Goal: Task Accomplishment & Management: Use online tool/utility

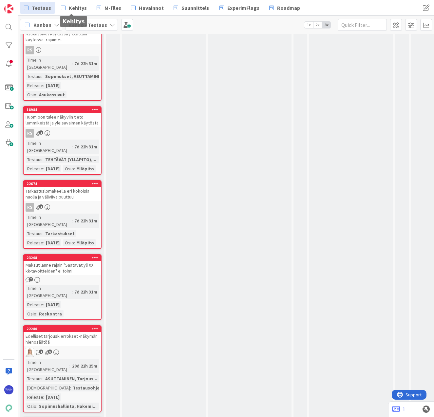
click at [66, 9] on link "Kehitys" at bounding box center [74, 8] width 34 height 12
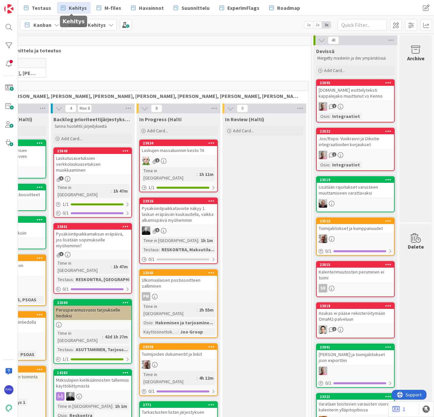
scroll to position [0, 81]
click at [10, 44] on div at bounding box center [8, 45] width 13 height 13
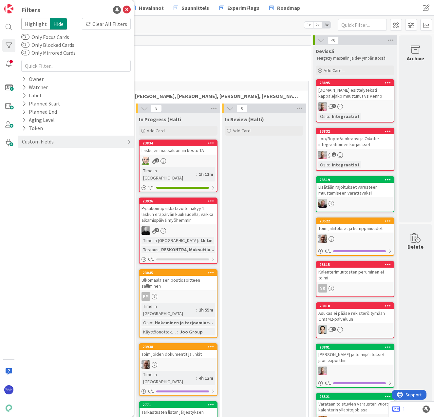
click at [47, 140] on div "Custom Fields" at bounding box center [37, 141] width 33 height 8
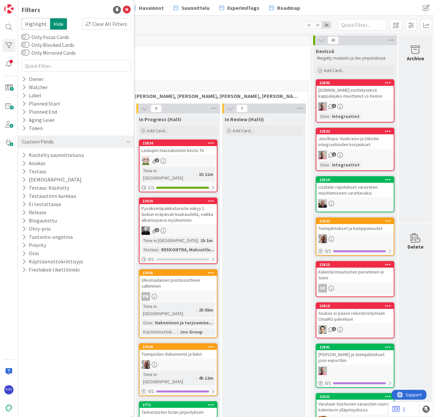
click at [23, 172] on icon at bounding box center [24, 172] width 4 height 6
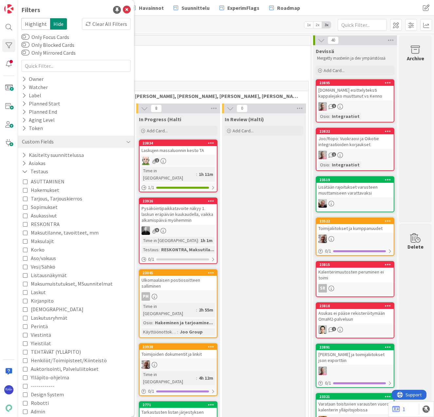
click at [23, 172] on icon at bounding box center [25, 172] width 6 height 6
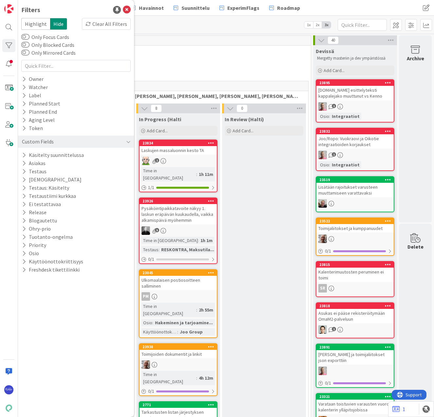
click at [24, 210] on icon at bounding box center [24, 212] width 4 height 6
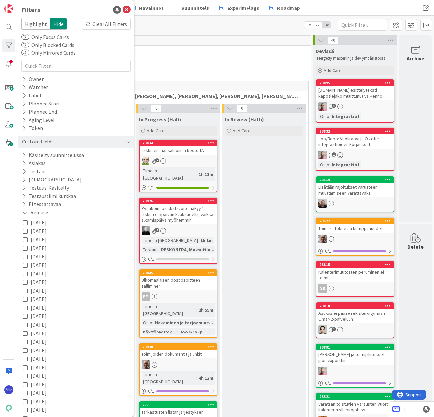
click at [24, 222] on icon at bounding box center [25, 222] width 5 height 5
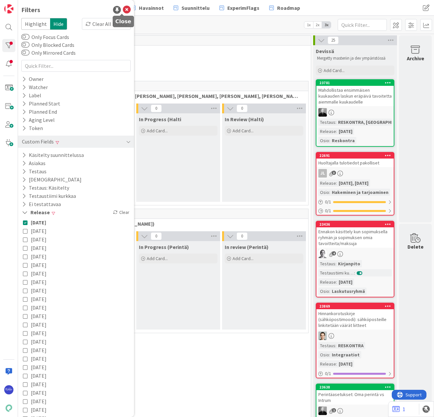
click at [123, 9] on icon at bounding box center [127, 10] width 8 height 8
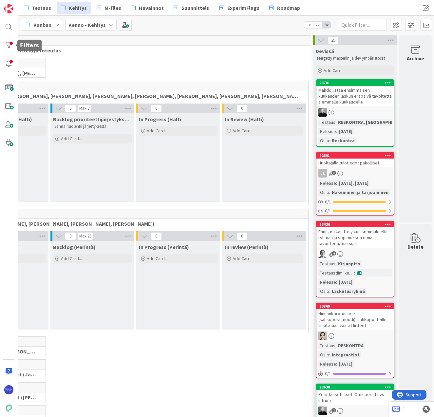
click at [6, 46] on div at bounding box center [8, 45] width 13 height 13
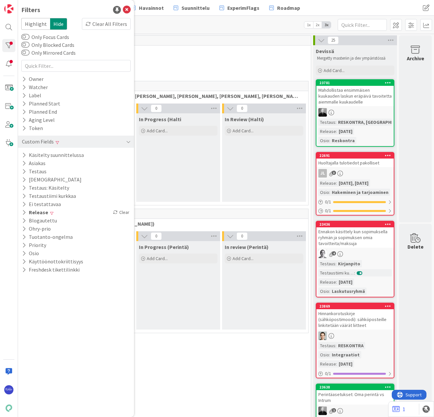
click at [24, 169] on icon at bounding box center [24, 172] width 4 height 6
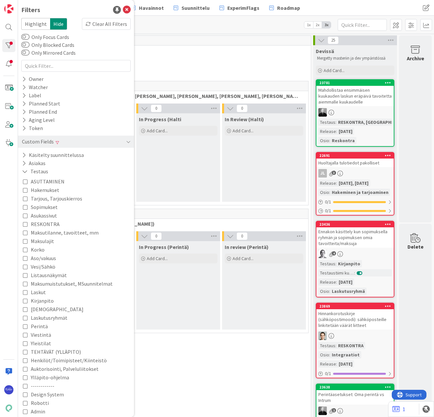
click at [24, 169] on icon at bounding box center [25, 172] width 6 height 6
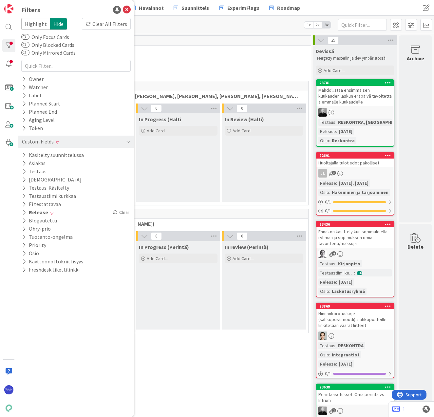
click at [148, 49] on span "Tekninen feature suunnittelu ja toteutus" at bounding box center [132, 50] width 339 height 7
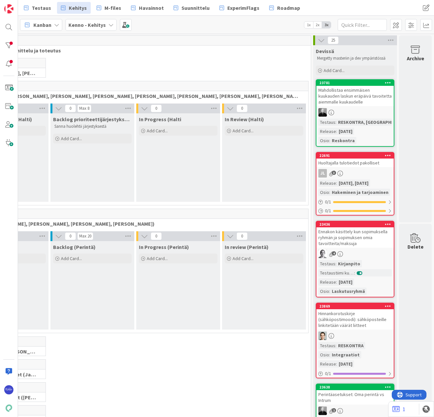
click at [48, 23] on span "Kanban" at bounding box center [42, 25] width 18 height 8
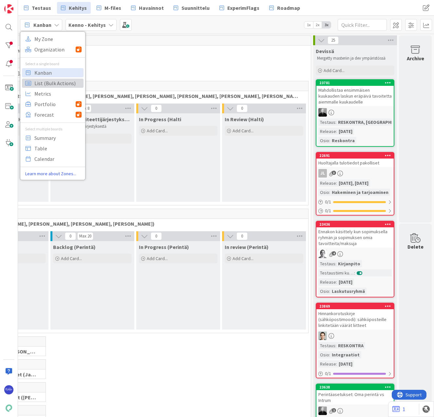
click at [56, 84] on span "List (Bulk Actions)" at bounding box center [57, 83] width 47 height 10
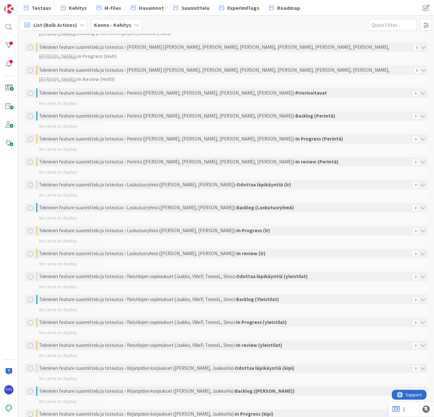
scroll to position [196, 0]
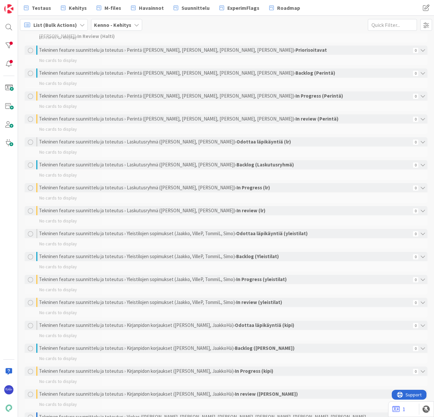
click at [305, 20] on div "List (Bulk Actions) My Zone Organization Select a single board Kanban List (Bul…" at bounding box center [226, 25] width 416 height 18
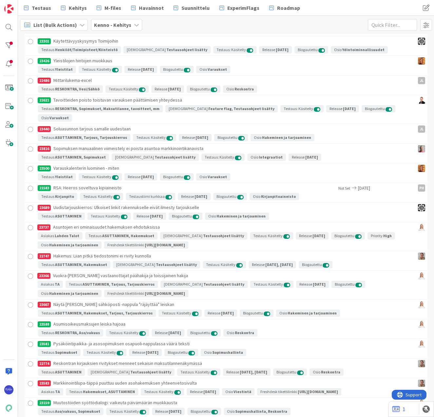
scroll to position [1529, 0]
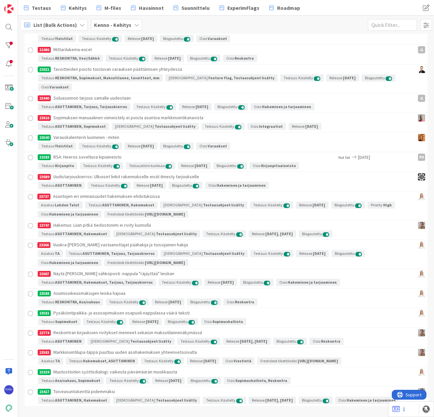
click at [27, 348] on div at bounding box center [31, 352] width 8 height 8
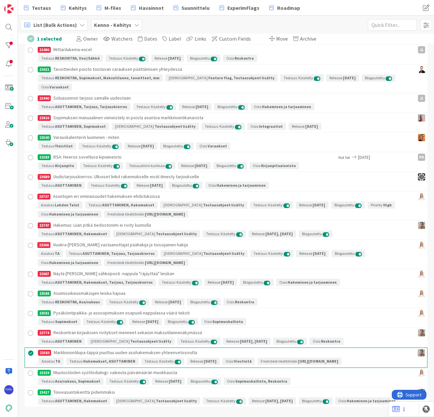
click at [28, 329] on div at bounding box center [31, 333] width 8 height 8
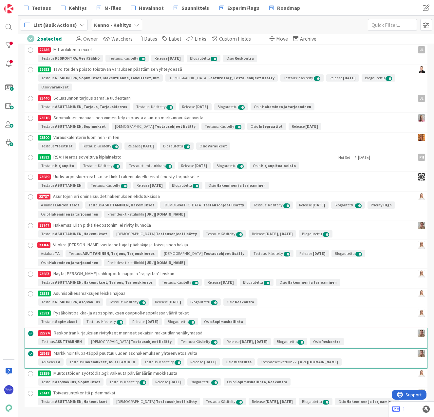
click at [28, 270] on div at bounding box center [31, 274] width 8 height 8
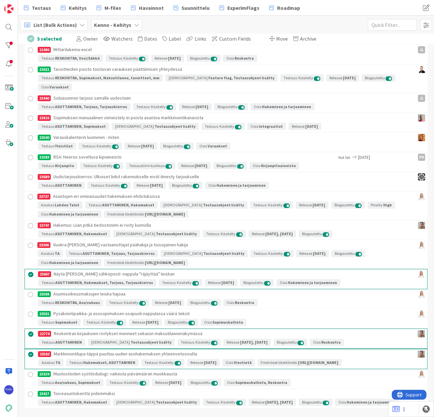
click at [28, 241] on div at bounding box center [31, 245] width 8 height 8
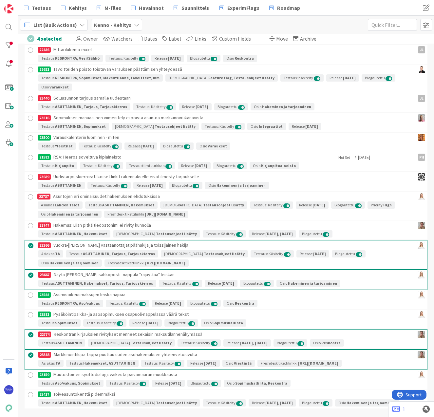
click at [27, 222] on div at bounding box center [31, 226] width 8 height 8
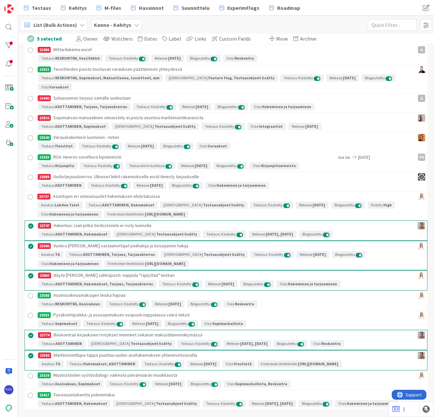
click at [276, 40] on span "Move" at bounding box center [282, 38] width 12 height 7
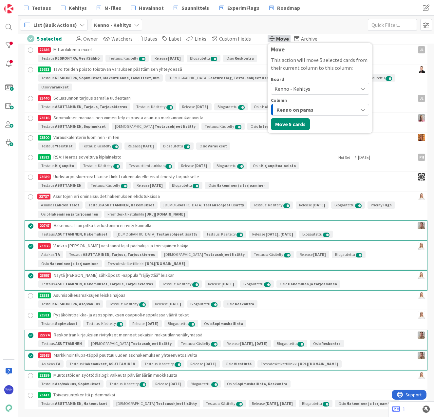
click at [294, 86] on span "Kenno - Kehitys" at bounding box center [292, 88] width 36 height 7
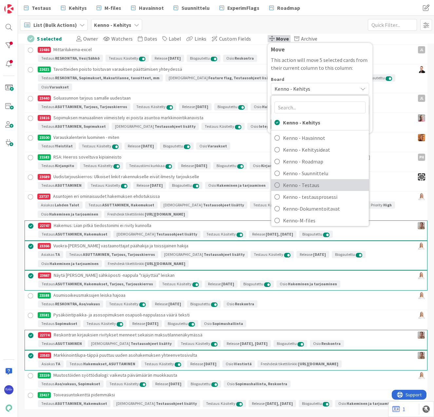
click at [318, 186] on span "Kenno - Testaus" at bounding box center [324, 185] width 82 height 10
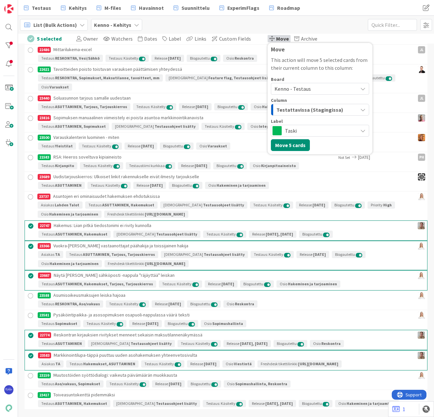
click at [302, 130] on span "Taski" at bounding box center [319, 130] width 69 height 9
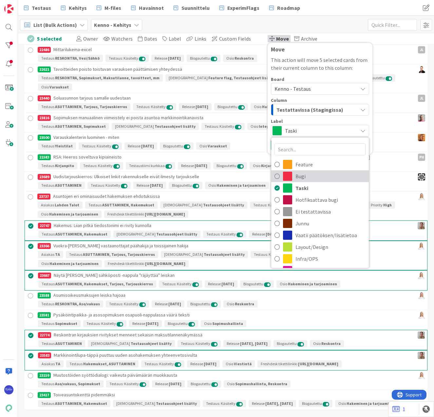
click at [313, 178] on span "Bugi" at bounding box center [330, 176] width 70 height 10
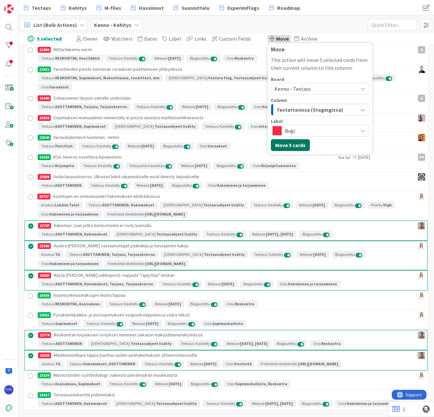
click at [283, 144] on button "Move 5 cards" at bounding box center [290, 145] width 39 height 12
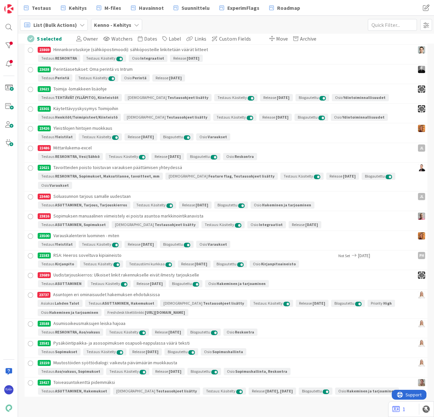
scroll to position [1421, 0]
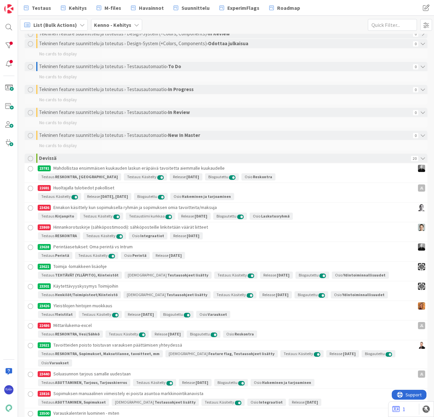
scroll to position [1421, 0]
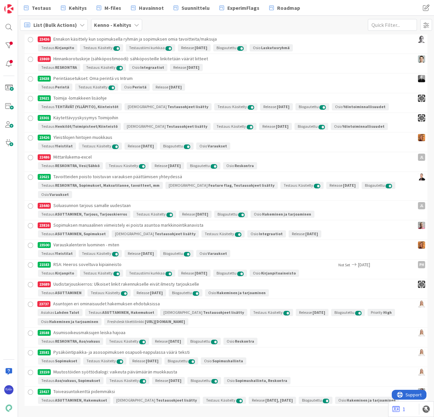
click at [29, 300] on div at bounding box center [31, 304] width 8 height 8
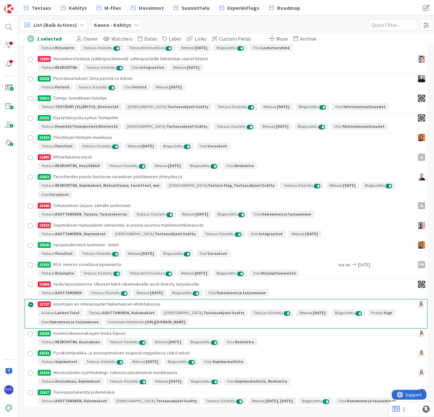
click at [27, 280] on div at bounding box center [31, 284] width 8 height 8
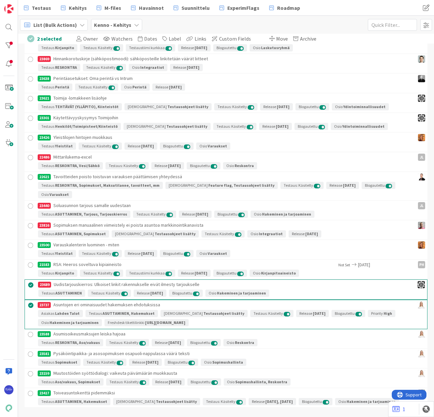
click at [28, 222] on div at bounding box center [31, 226] width 8 height 8
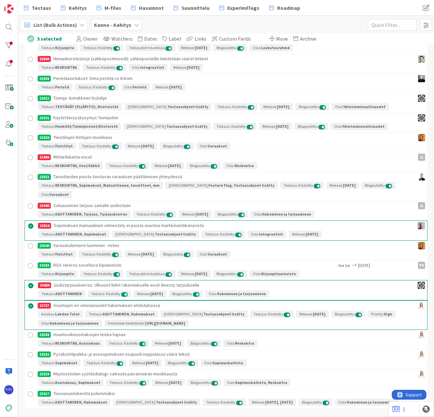
click at [27, 202] on div at bounding box center [31, 206] width 8 height 8
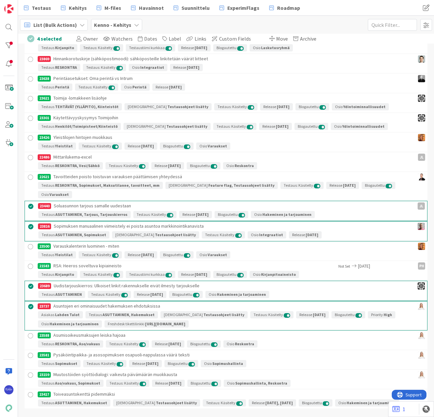
click at [27, 157] on div at bounding box center [31, 157] width 8 height 8
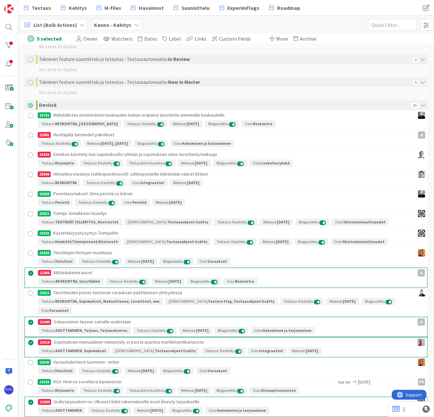
scroll to position [1290, 0]
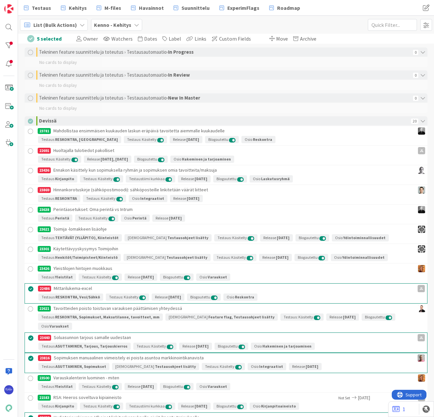
click at [27, 191] on div at bounding box center [31, 190] width 8 height 8
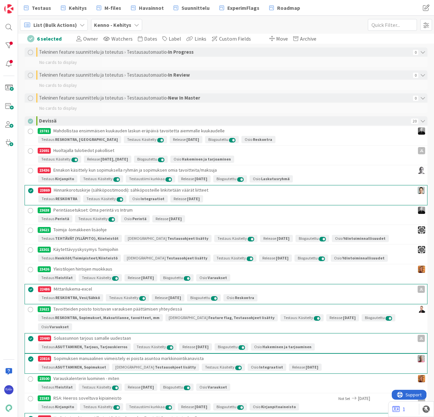
click at [28, 169] on div at bounding box center [31, 171] width 8 height 8
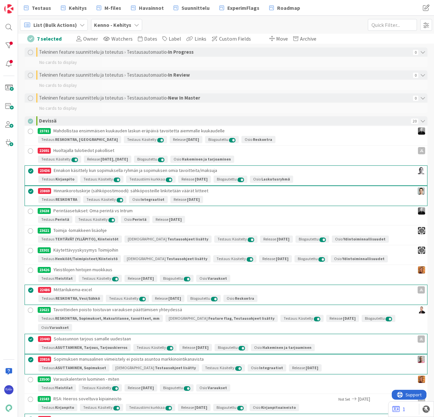
click at [27, 150] on div at bounding box center [31, 151] width 8 height 8
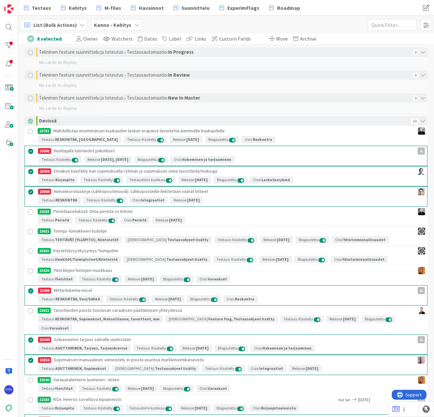
click at [269, 38] on span at bounding box center [271, 38] width 5 height 5
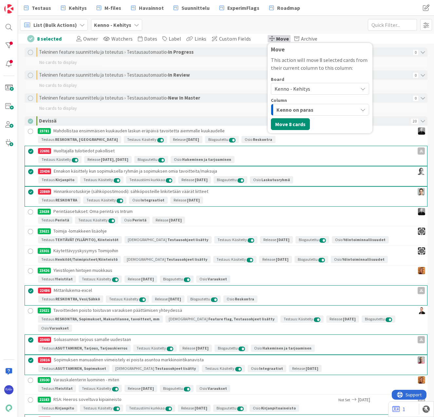
click at [300, 88] on span "Kenno - Kehitys" at bounding box center [292, 88] width 36 height 7
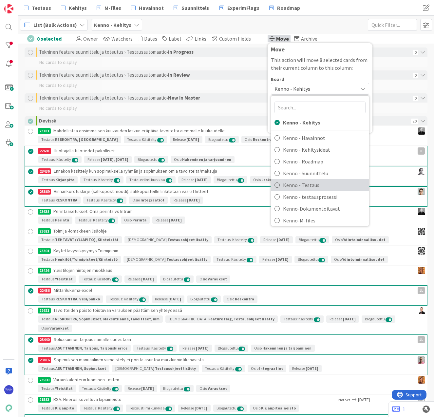
click at [315, 183] on span "Kenno - Testaus" at bounding box center [324, 185] width 82 height 10
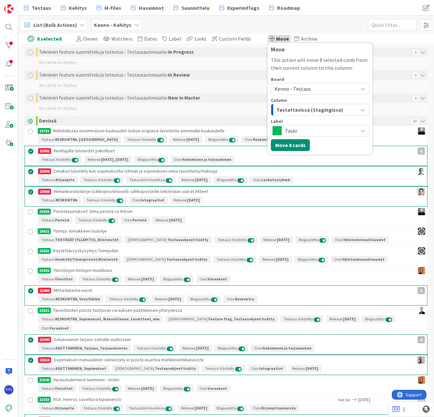
click at [320, 131] on span "Taski" at bounding box center [319, 130] width 69 height 9
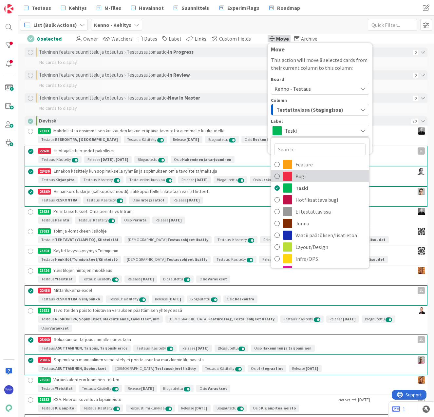
click at [319, 178] on span "Bugi" at bounding box center [330, 176] width 70 height 10
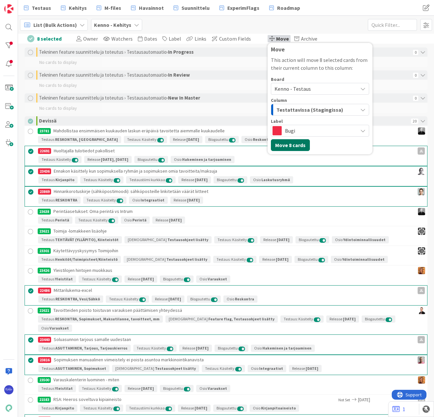
click at [281, 143] on button "Move 8 cards" at bounding box center [290, 145] width 39 height 12
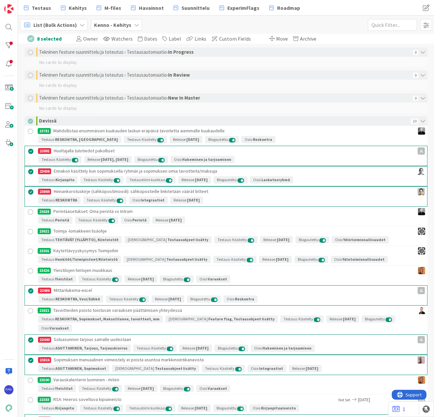
scroll to position [1255, 0]
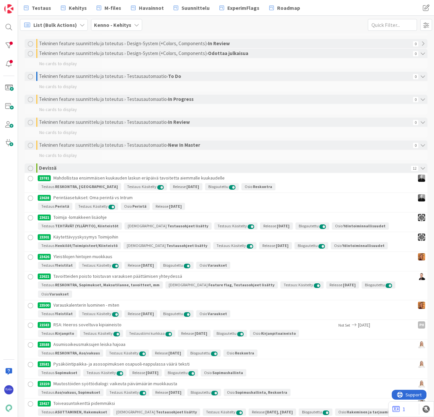
scroll to position [1255, 0]
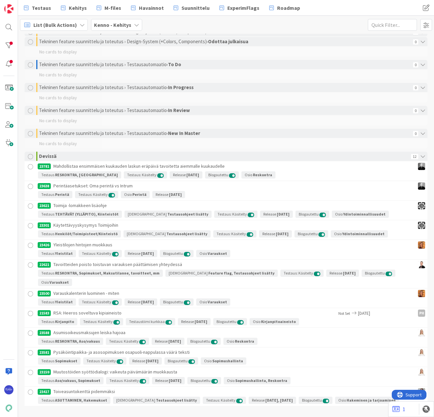
click at [28, 168] on div at bounding box center [31, 167] width 8 height 8
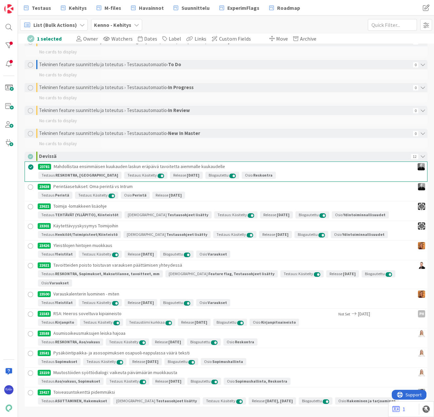
click at [27, 186] on div at bounding box center [31, 187] width 8 height 8
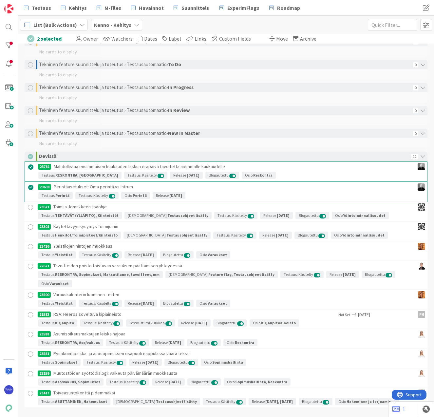
click at [28, 206] on div at bounding box center [31, 207] width 8 height 8
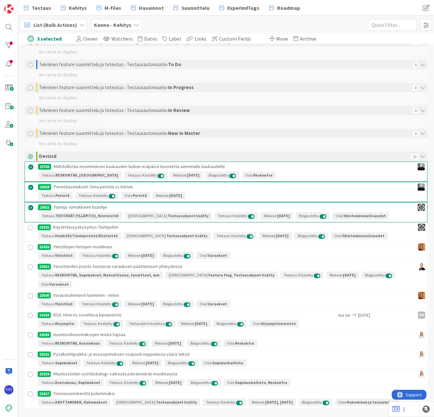
click at [28, 226] on div at bounding box center [31, 227] width 8 height 8
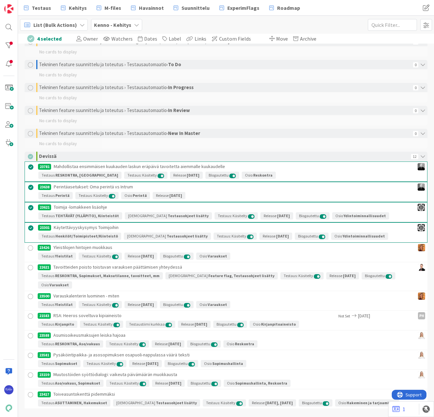
click at [28, 247] on div at bounding box center [31, 248] width 8 height 8
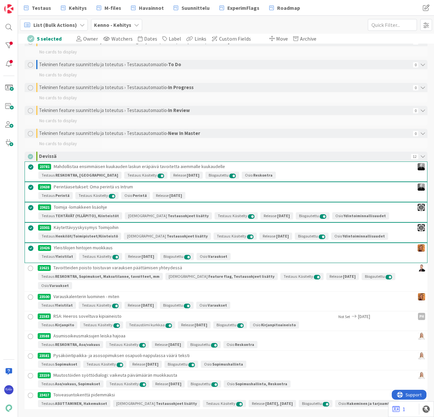
click at [29, 267] on div at bounding box center [31, 268] width 8 height 8
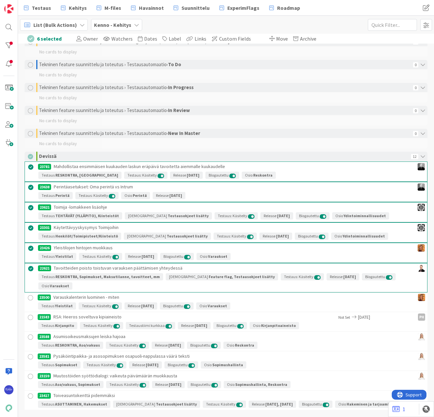
click at [276, 39] on span "Move" at bounding box center [282, 38] width 12 height 7
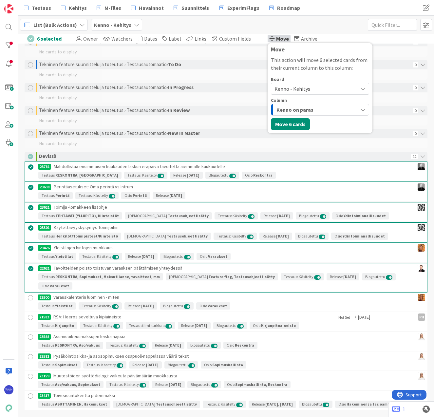
click at [308, 89] on span "Kenno - Kehitys" at bounding box center [314, 88] width 80 height 9
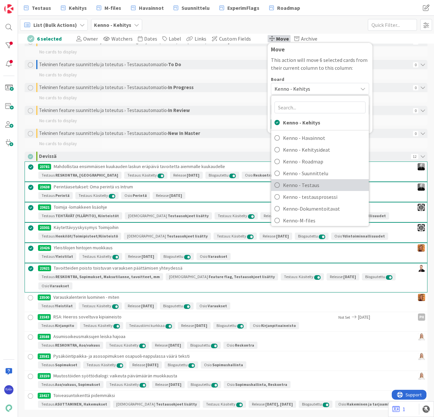
click at [310, 182] on span "Kenno - Testaus" at bounding box center [324, 185] width 82 height 10
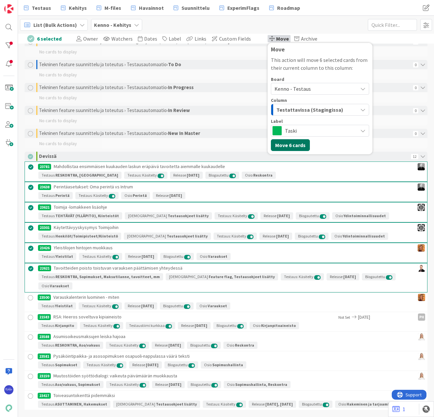
click at [285, 145] on button "Move 6 cards" at bounding box center [290, 145] width 39 height 12
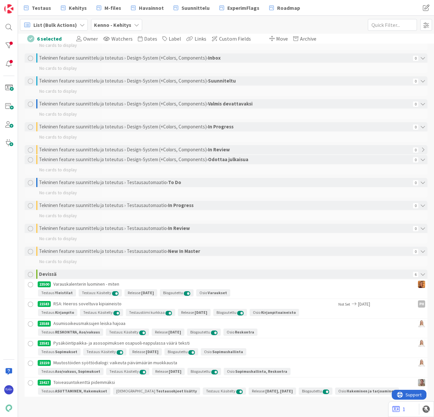
scroll to position [1137, 0]
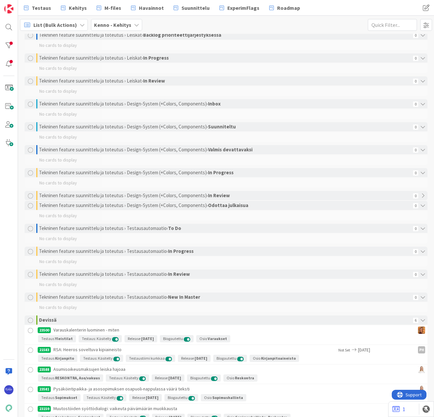
scroll to position [1137, 0]
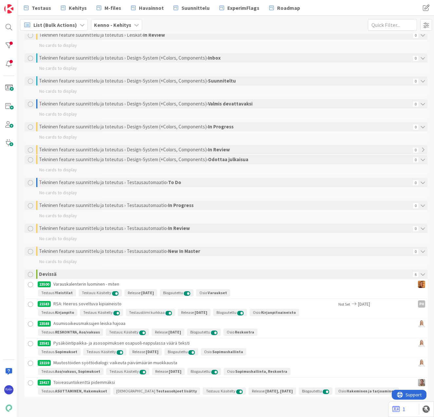
click at [27, 284] on div at bounding box center [31, 284] width 8 height 8
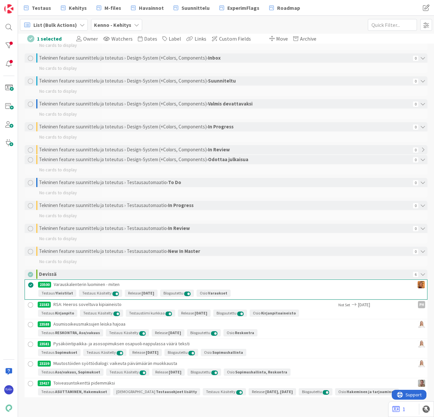
click at [29, 303] on div at bounding box center [31, 305] width 8 height 8
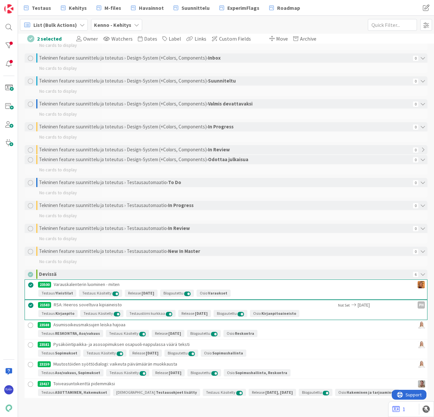
click at [28, 323] on div at bounding box center [31, 325] width 8 height 8
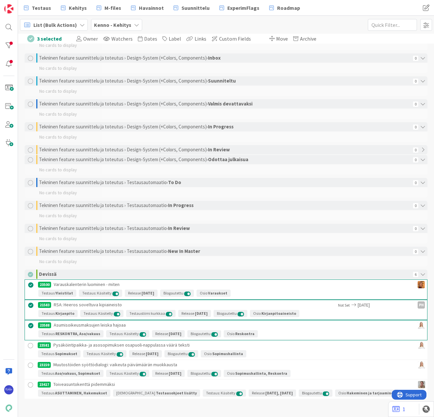
click at [29, 344] on div at bounding box center [31, 345] width 8 height 8
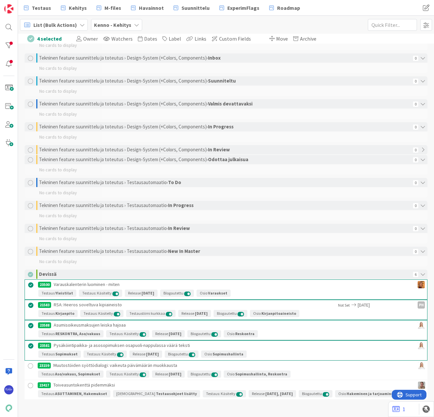
click at [29, 364] on div at bounding box center [31, 366] width 8 height 8
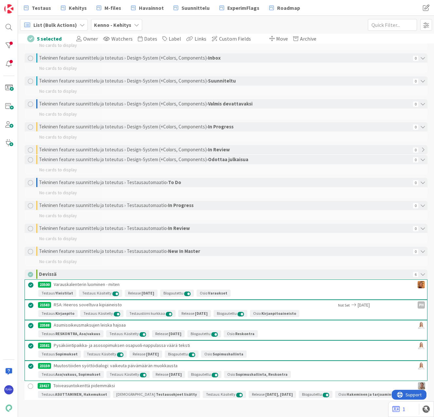
click at [27, 386] on div at bounding box center [31, 386] width 8 height 8
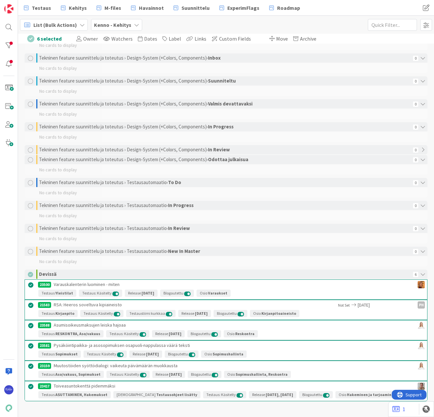
click at [276, 38] on span "Move" at bounding box center [282, 38] width 12 height 7
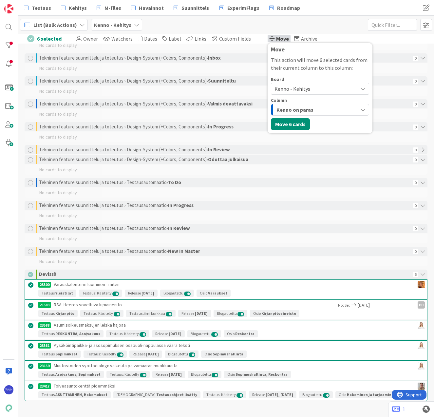
click at [289, 87] on span "Kenno - Kehitys" at bounding box center [292, 88] width 36 height 7
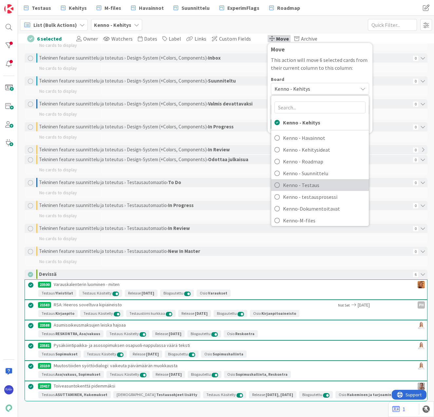
click at [302, 183] on span "Kenno - Testaus" at bounding box center [324, 185] width 82 height 10
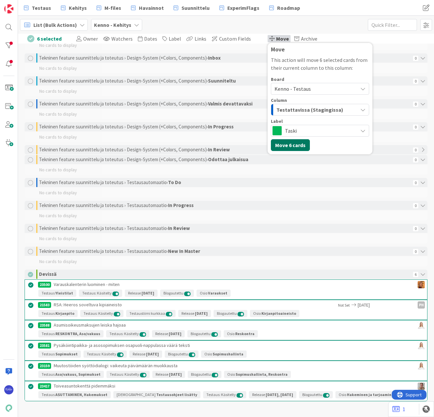
click at [284, 143] on button "Move 6 cards" at bounding box center [290, 145] width 39 height 12
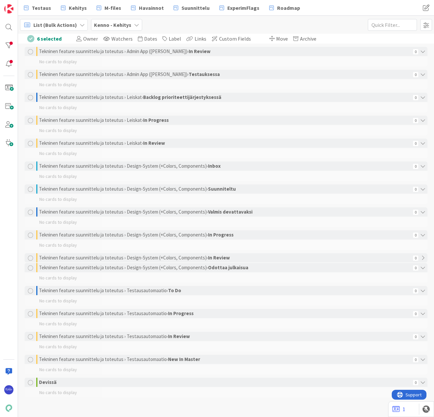
scroll to position [1029, 0]
